Goal: Information Seeking & Learning: Learn about a topic

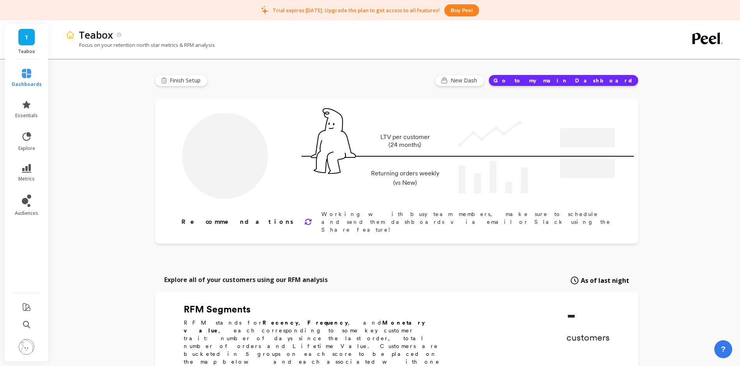
type input "Champions"
type input "2541"
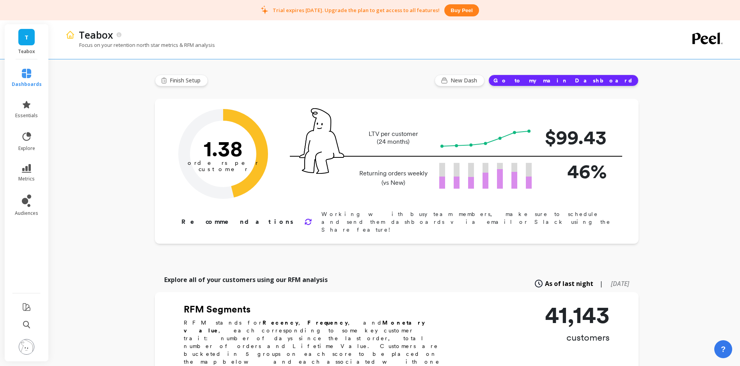
click at [582, 79] on button "Go to my main Dashboard" at bounding box center [563, 81] width 150 height 12
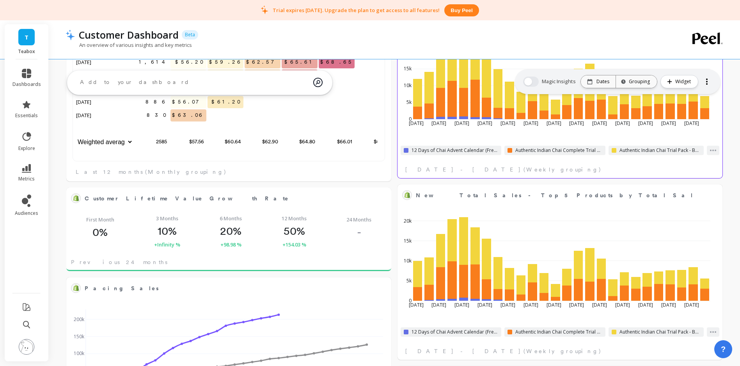
scroll to position [209, 297]
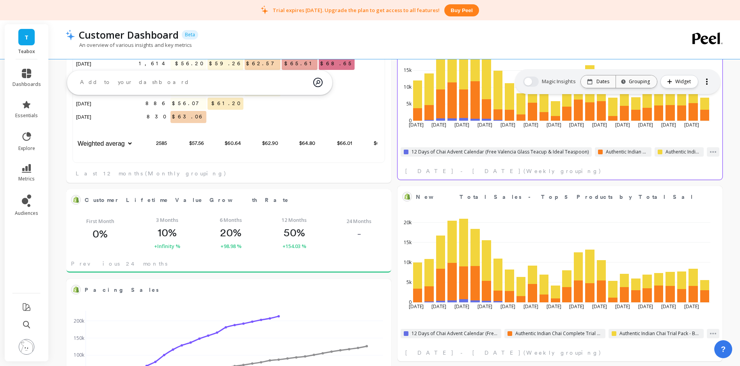
click at [442, 153] on span "12 Days of Chai Advent Calendar (Free Valencia Glass Teacup & Ideal Teaspoon)" at bounding box center [500, 152] width 177 height 6
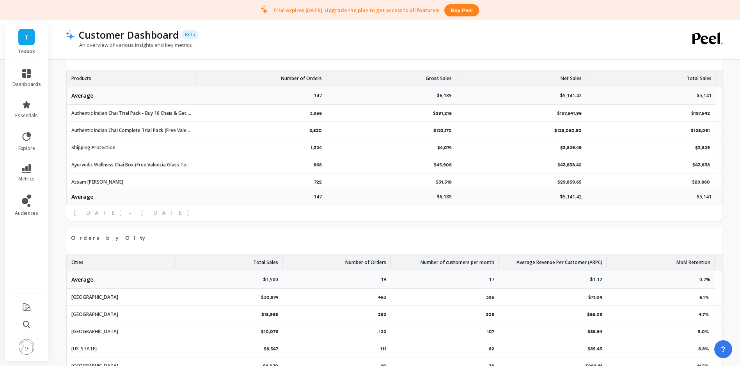
scroll to position [1056, 0]
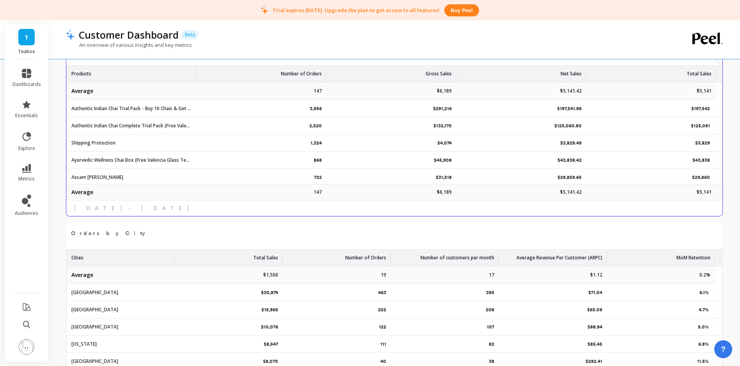
click at [133, 112] on div "Authentic Indian Chai Trial Pack - Buy 10 Chais & Get 10 Chais Free (2 Boxes)" at bounding box center [132, 108] width 130 height 17
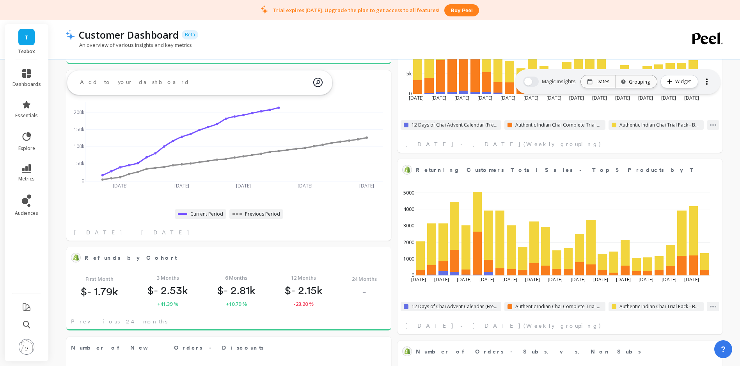
scroll to position [0, 0]
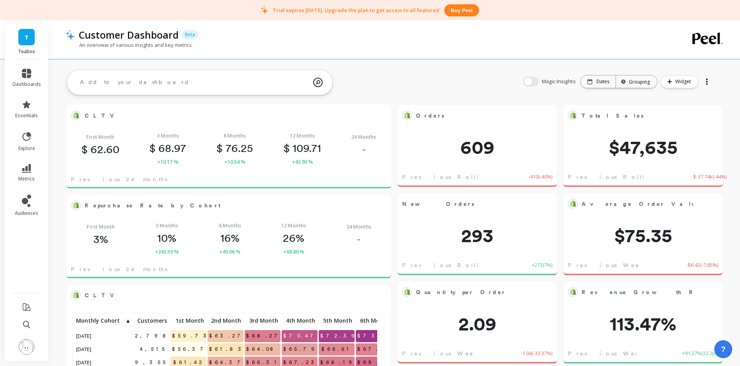
click at [29, 109] on icon at bounding box center [26, 104] width 9 height 9
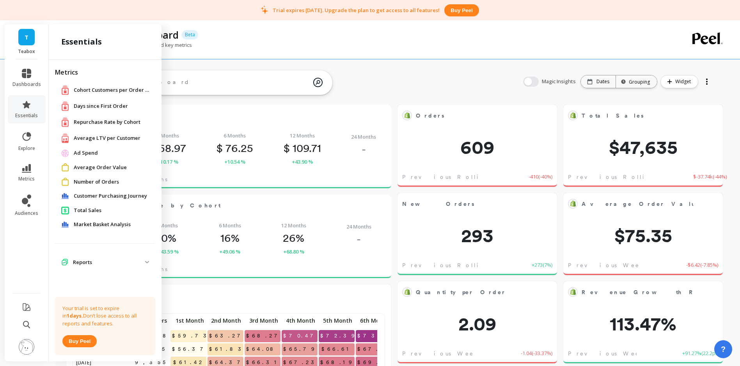
click at [110, 122] on span "Repurchase Rate by Cohort" at bounding box center [107, 122] width 67 height 8
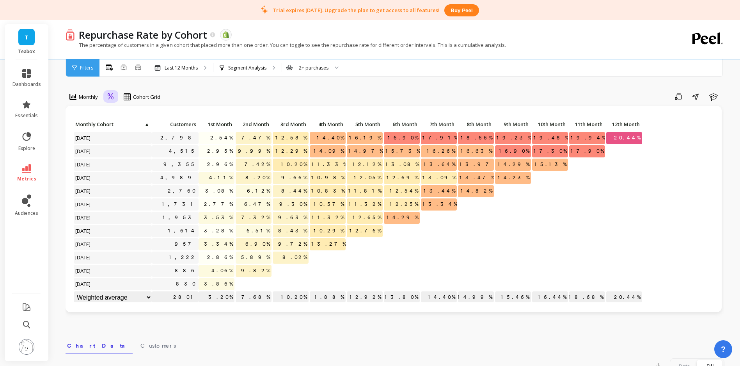
click at [114, 95] on icon at bounding box center [110, 96] width 7 height 7
click at [125, 132] on div "Absolute" at bounding box center [132, 129] width 44 height 7
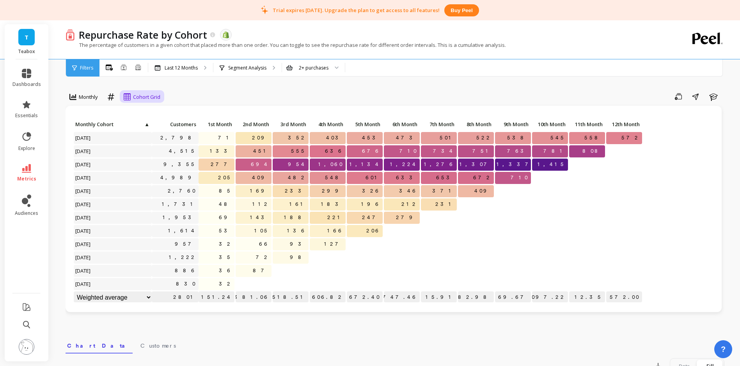
click at [160, 95] on span "Cohort Grid" at bounding box center [146, 96] width 27 height 7
click at [147, 132] on div "Cohort Line" at bounding box center [148, 129] width 44 height 7
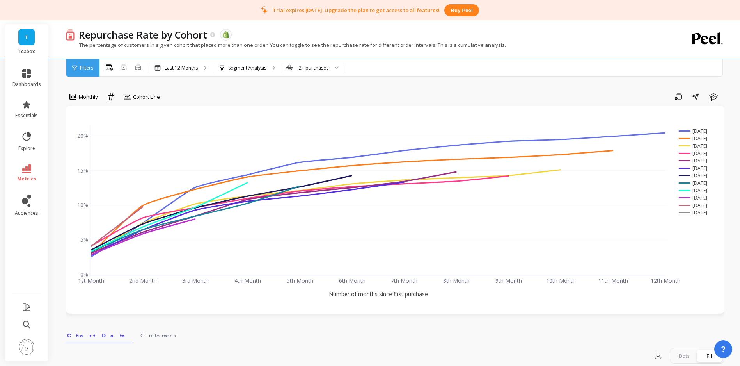
click at [144, 94] on span "Cohort Line" at bounding box center [146, 96] width 27 height 7
click at [151, 114] on div "Cohort Grid" at bounding box center [148, 114] width 44 height 7
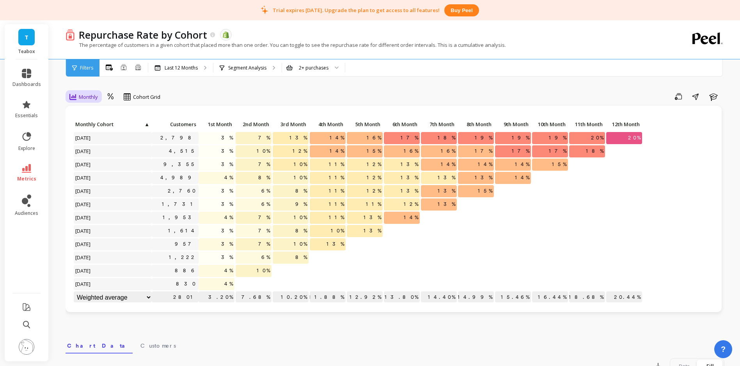
click at [83, 99] on span "Monthly" at bounding box center [88, 96] width 19 height 7
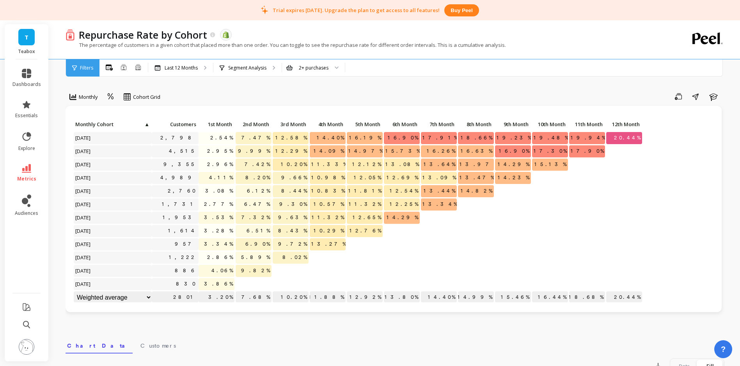
click at [256, 90] on div "Save Share Learn" at bounding box center [445, 96] width 559 height 12
click at [301, 87] on div "Monthly option Absolute, selected. option Cohort Grid, selected. Cohort Grid Sa…" at bounding box center [395, 339] width 659 height 616
click at [274, 67] on icon at bounding box center [274, 68] width 2 height 4
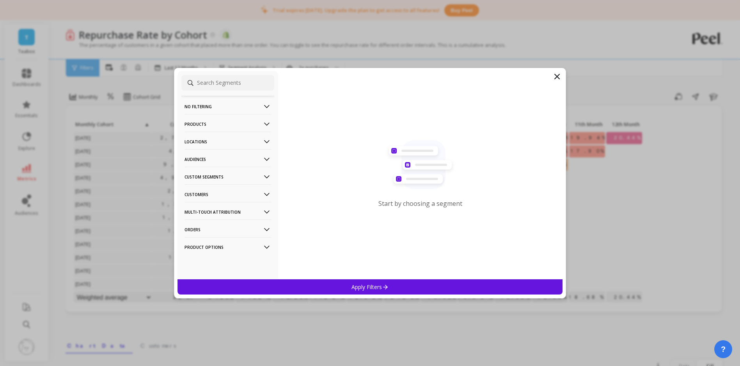
click at [208, 126] on p "Products" at bounding box center [228, 124] width 87 height 20
click at [227, 175] on div "Products" at bounding box center [227, 180] width 93 height 12
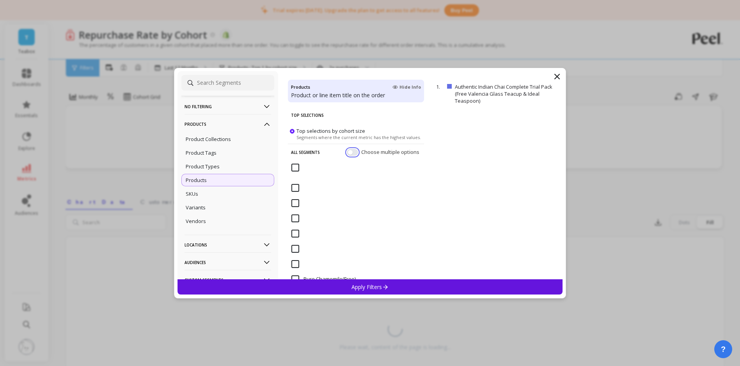
click at [347, 154] on button "button" at bounding box center [352, 151] width 11 height 7
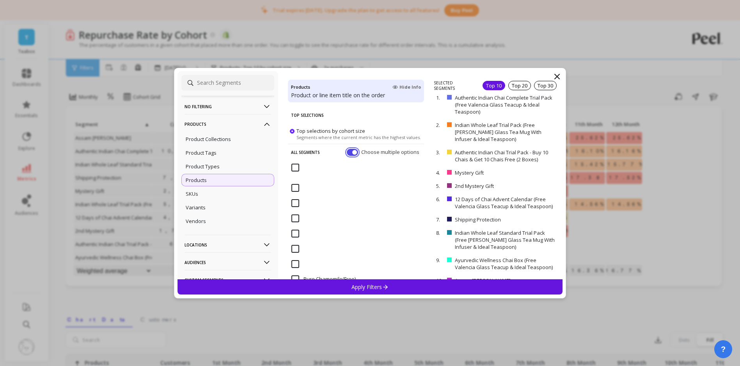
click at [347, 154] on button "button" at bounding box center [352, 151] width 11 height 7
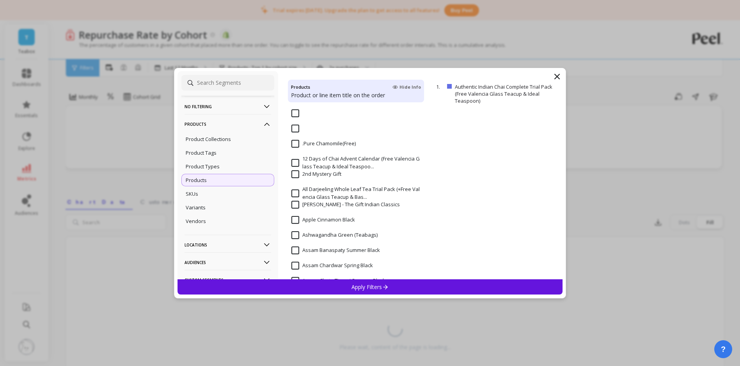
scroll to position [169, 0]
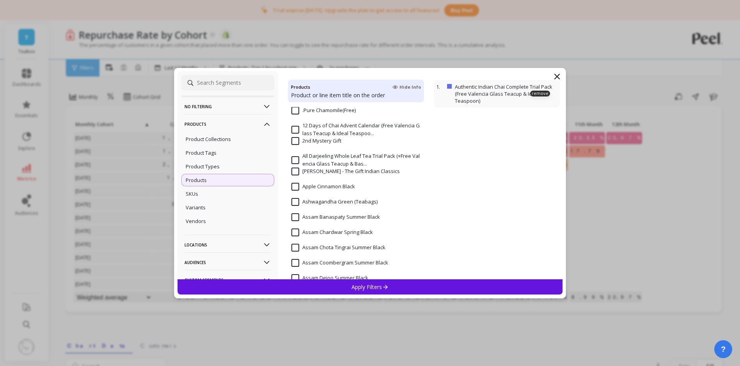
click at [463, 97] on p "Authentic Indian Chai Complete Trial Pack (Free Valencia Glass Teacup & Ideal T…" at bounding box center [506, 93] width 103 height 21
click at [436, 286] on div "Apply Filters" at bounding box center [370, 286] width 385 height 15
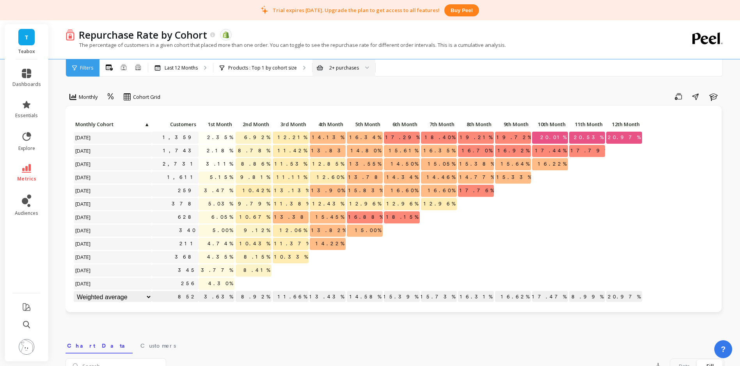
click at [347, 67] on div "2+ purchases" at bounding box center [344, 67] width 30 height 7
click at [337, 144] on div "10+ purchases" at bounding box center [344, 149] width 62 height 14
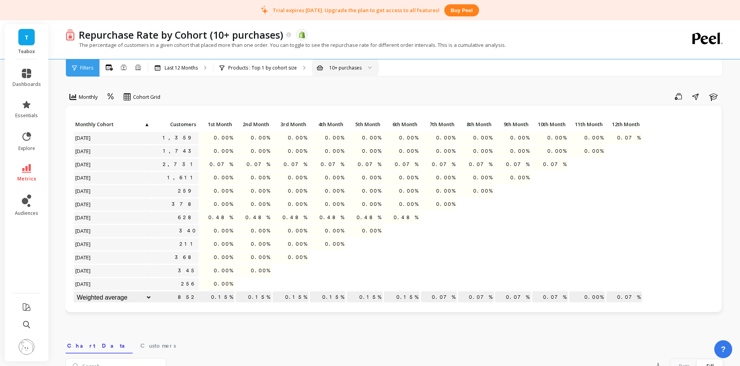
click at [369, 69] on div "10+ purchases" at bounding box center [345, 67] width 66 height 17
click at [349, 91] on div "2+ purchases" at bounding box center [345, 89] width 55 height 7
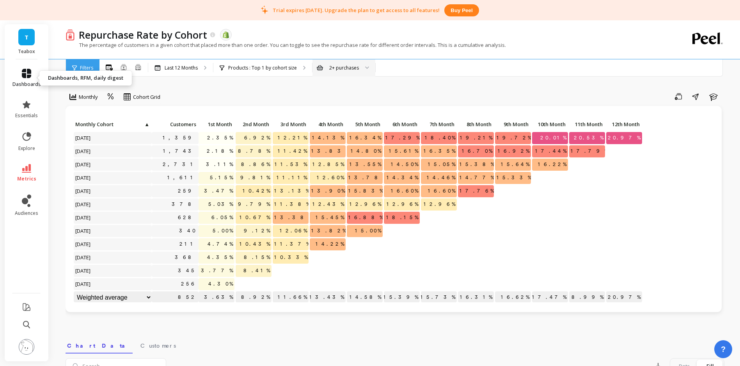
click at [21, 81] on span "dashboards" at bounding box center [26, 84] width 28 height 6
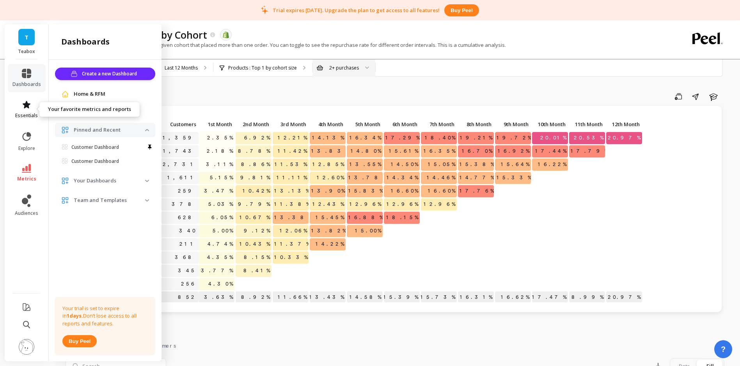
click at [26, 106] on icon at bounding box center [27, 104] width 8 height 7
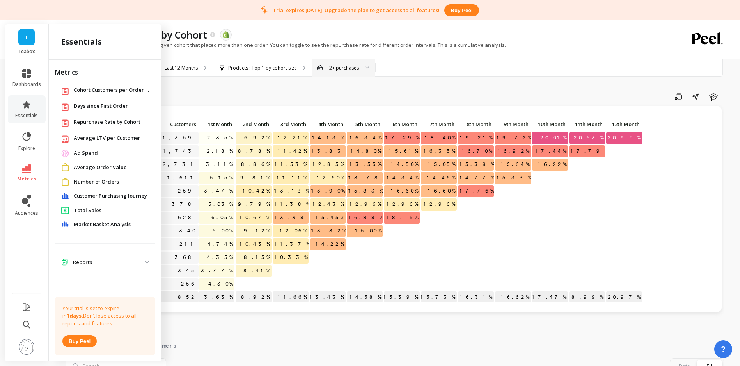
click at [92, 195] on span "Customer Purchasing Journey" at bounding box center [110, 196] width 73 height 8
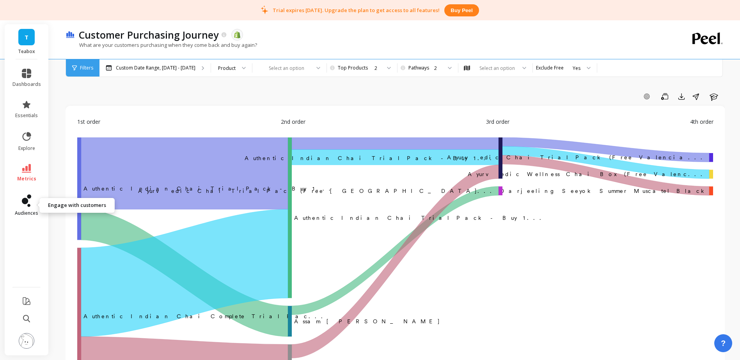
click at [23, 203] on icon at bounding box center [26, 200] width 9 height 12
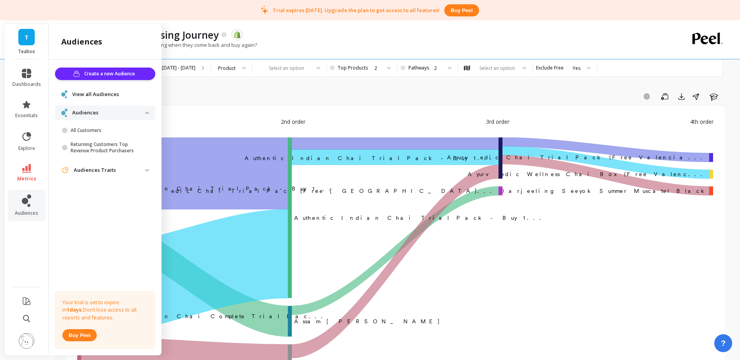
click at [108, 168] on p "Audiences Traits" at bounding box center [109, 170] width 71 height 8
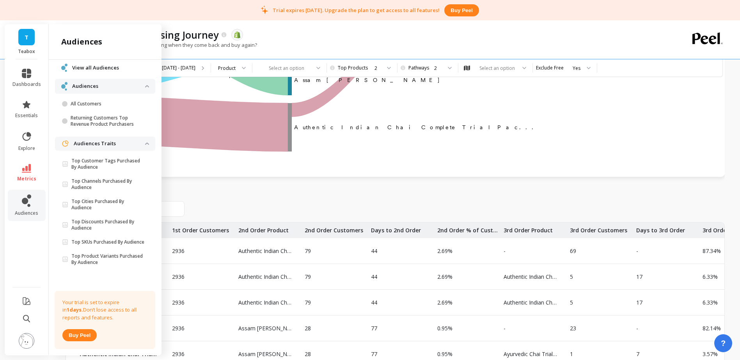
scroll to position [250, 0]
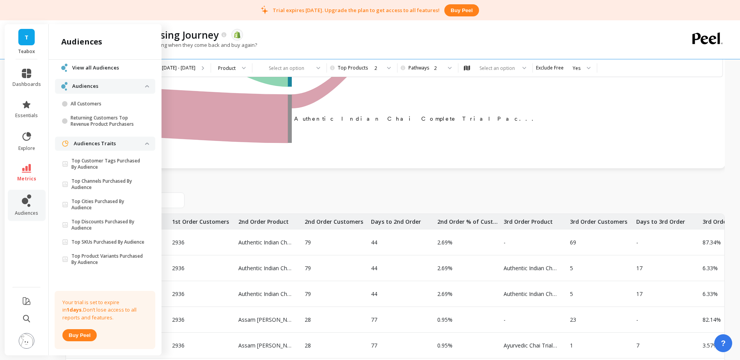
drag, startPoint x: 584, startPoint y: 45, endPoint x: 531, endPoint y: 7, distance: 65.0
click at [582, 43] on div "What are your customers purchasing when they come back and buy again?" at bounding box center [363, 48] width 595 height 15
